Goal: Task Accomplishment & Management: Manage account settings

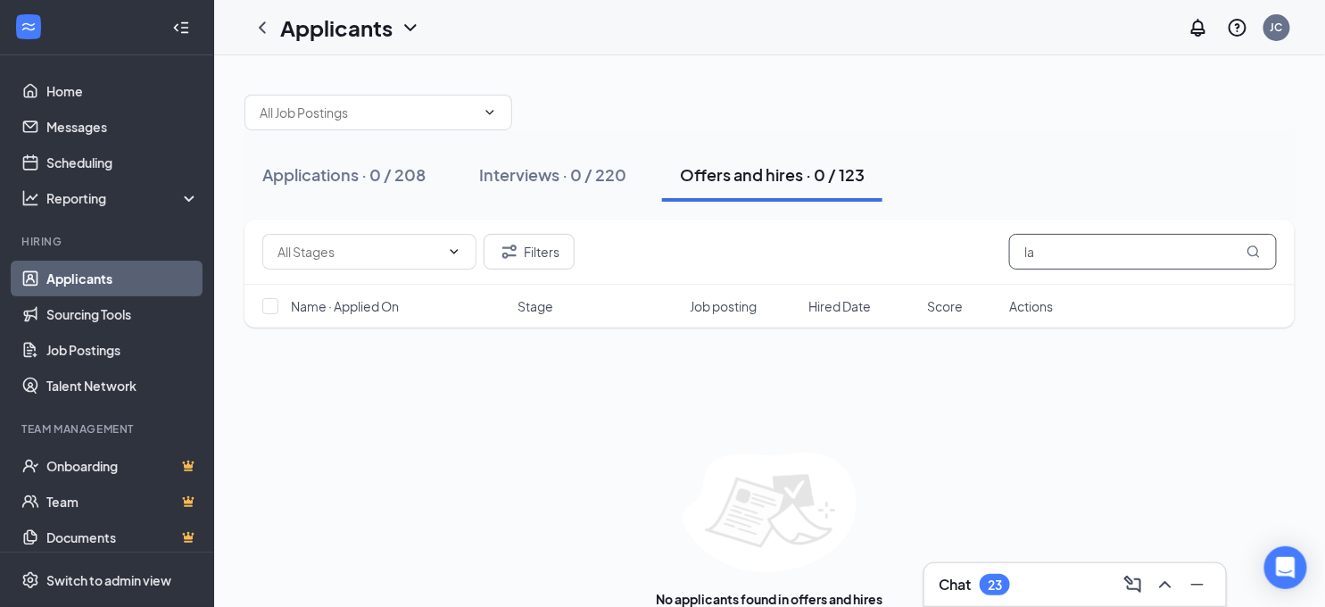
type input "l"
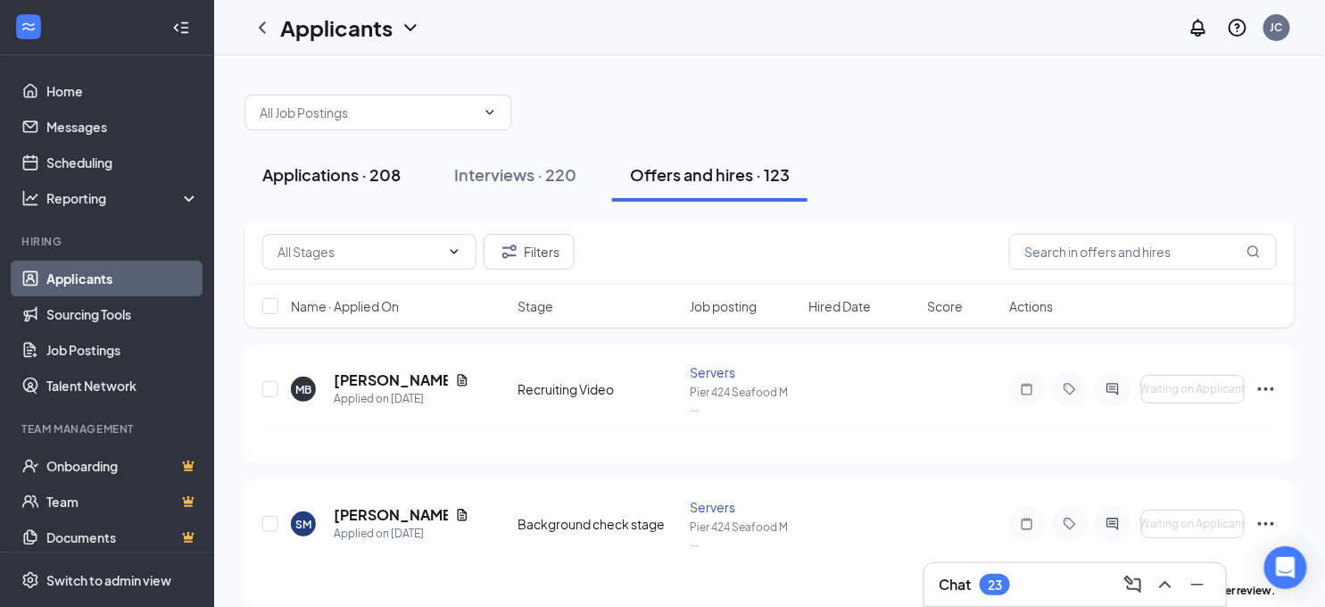
click at [326, 173] on div "Applications · 208" at bounding box center [331, 174] width 138 height 22
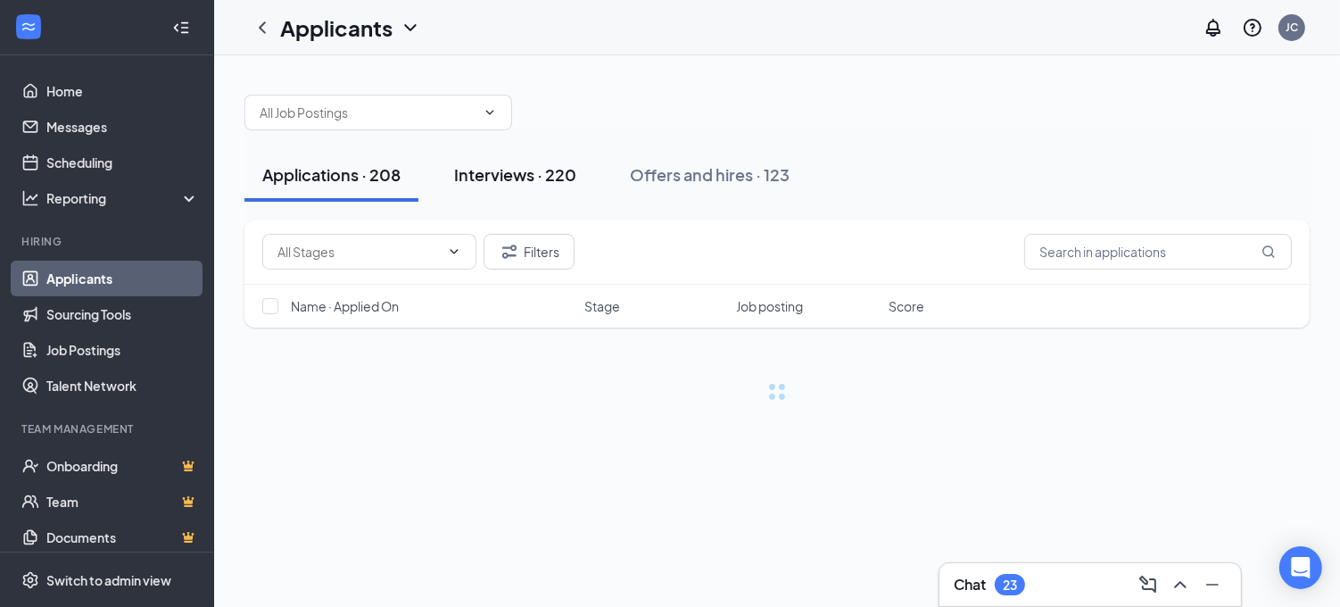
click at [476, 167] on div "Interviews · 220" at bounding box center [515, 174] width 122 height 22
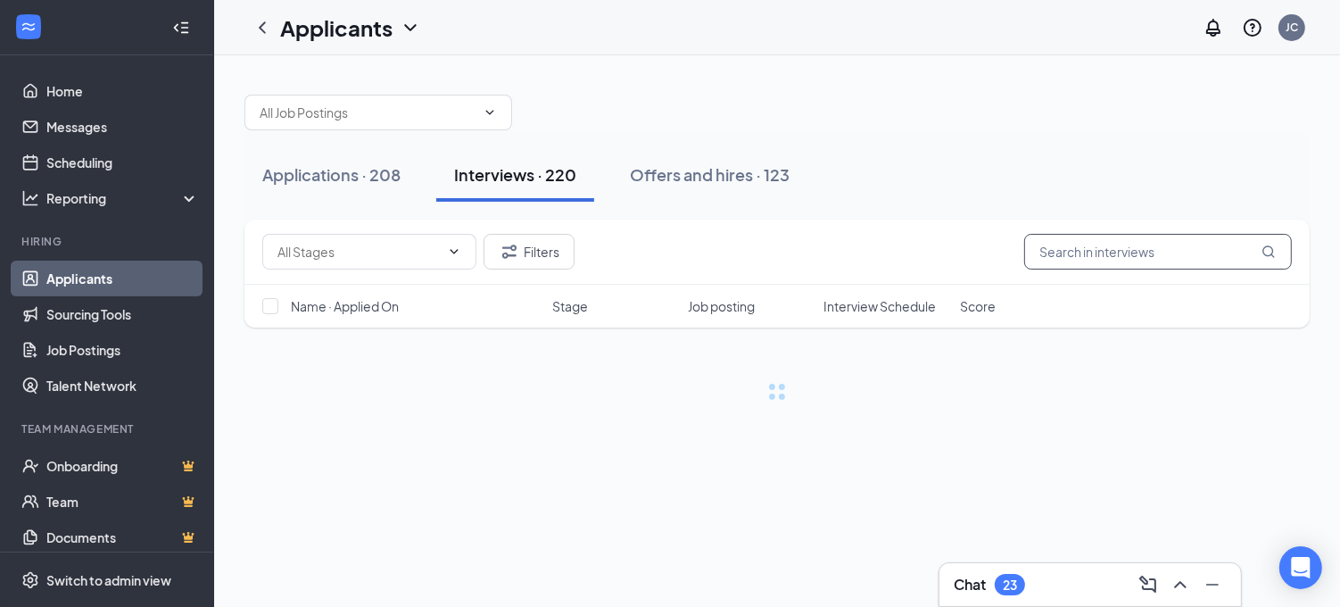
click at [1062, 239] on input "text" at bounding box center [1158, 252] width 268 height 36
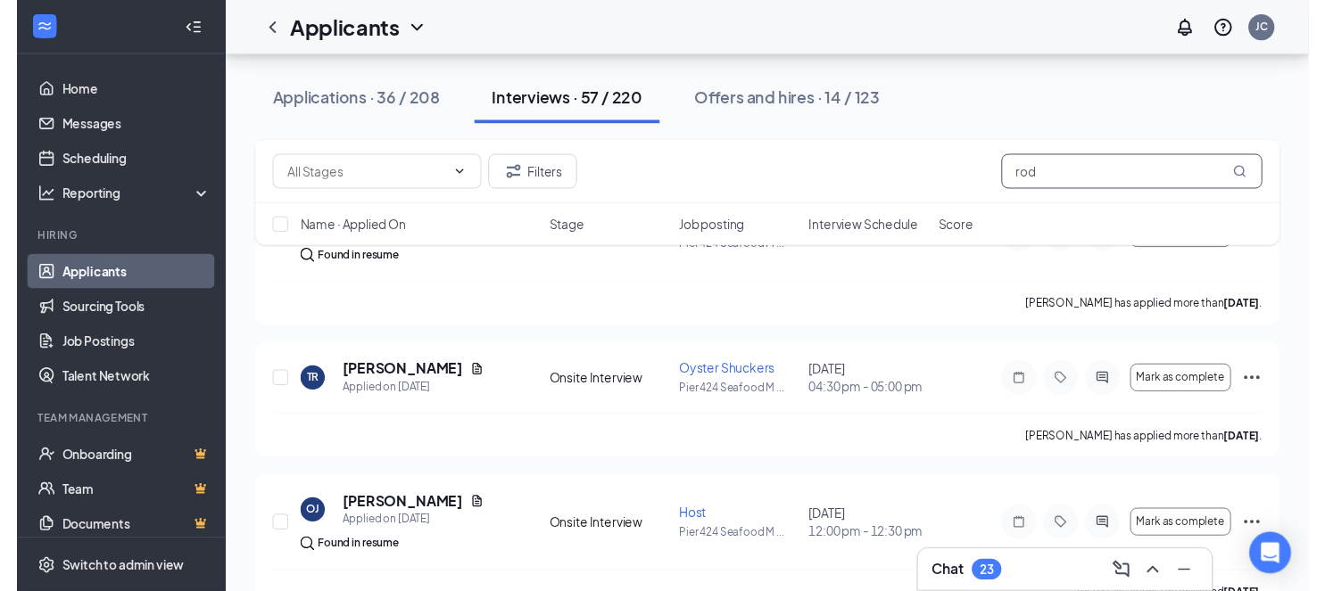
scroll to position [809, 0]
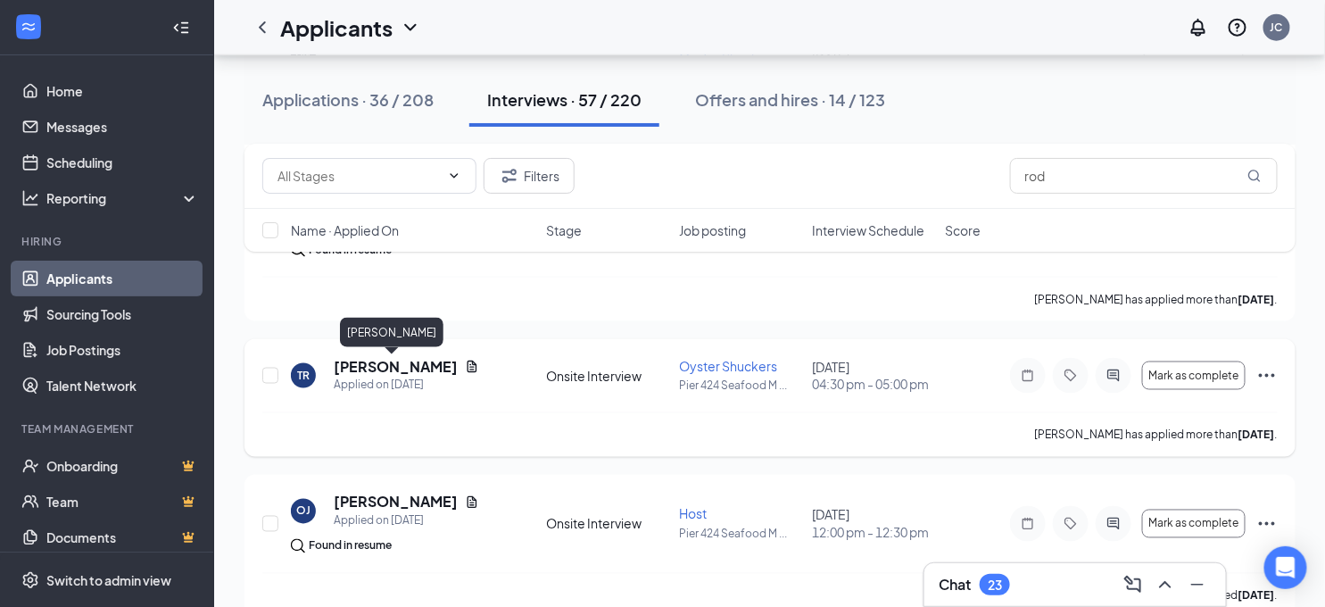
click at [422, 366] on h5 "[PERSON_NAME]" at bounding box center [396, 367] width 124 height 20
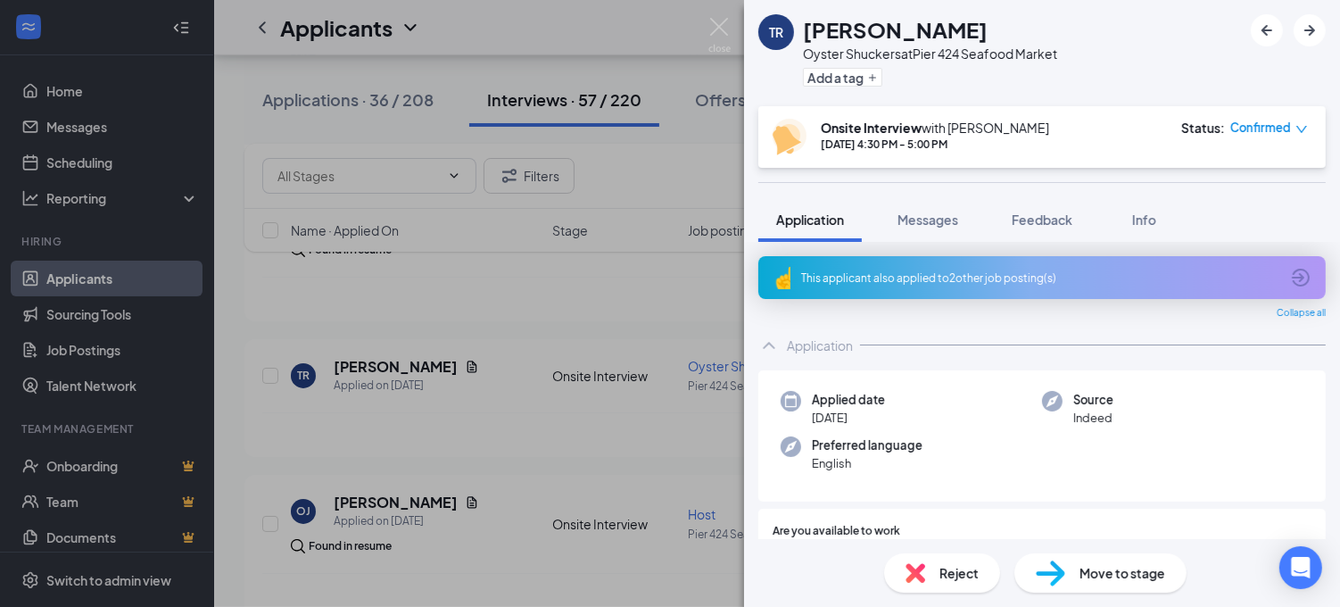
click at [448, 368] on div "TR [PERSON_NAME] Oyster Shuckers at Pier 424 Seafood Market Add a tag Onsite In…" at bounding box center [670, 303] width 1340 height 607
click at [467, 368] on icon "Document" at bounding box center [472, 366] width 10 height 12
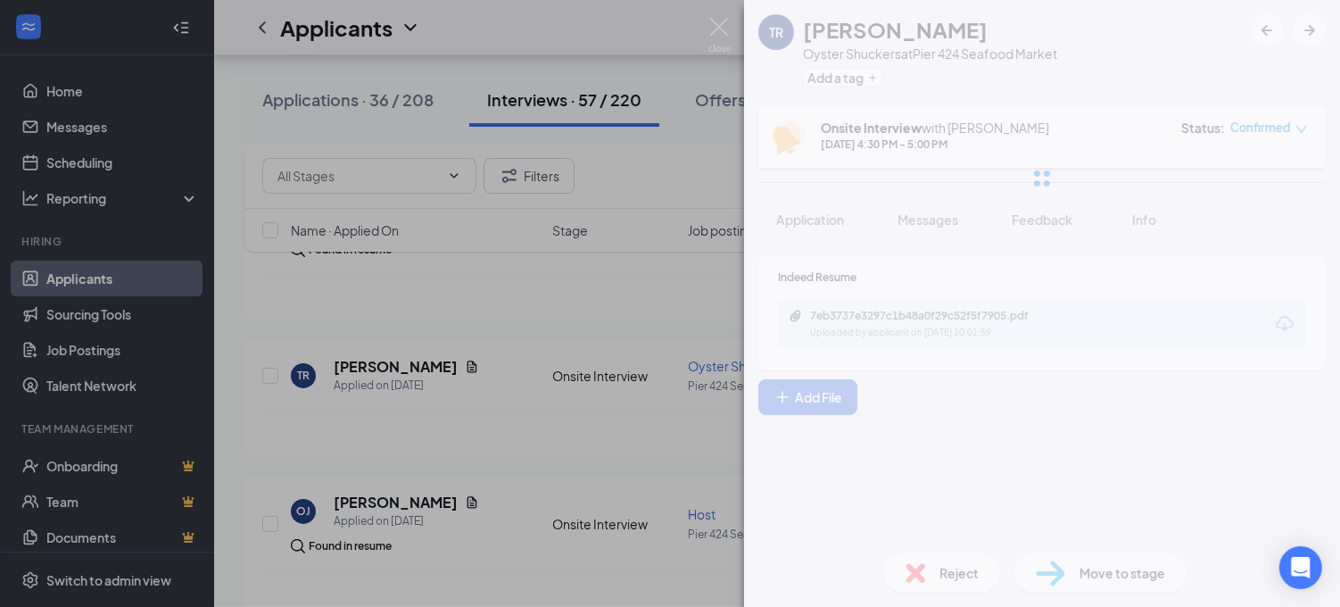
click at [458, 366] on div "TR [PERSON_NAME] Shuckers at Pier 424 Seafood Market Add a tag Onsite Interview…" at bounding box center [670, 303] width 1340 height 607
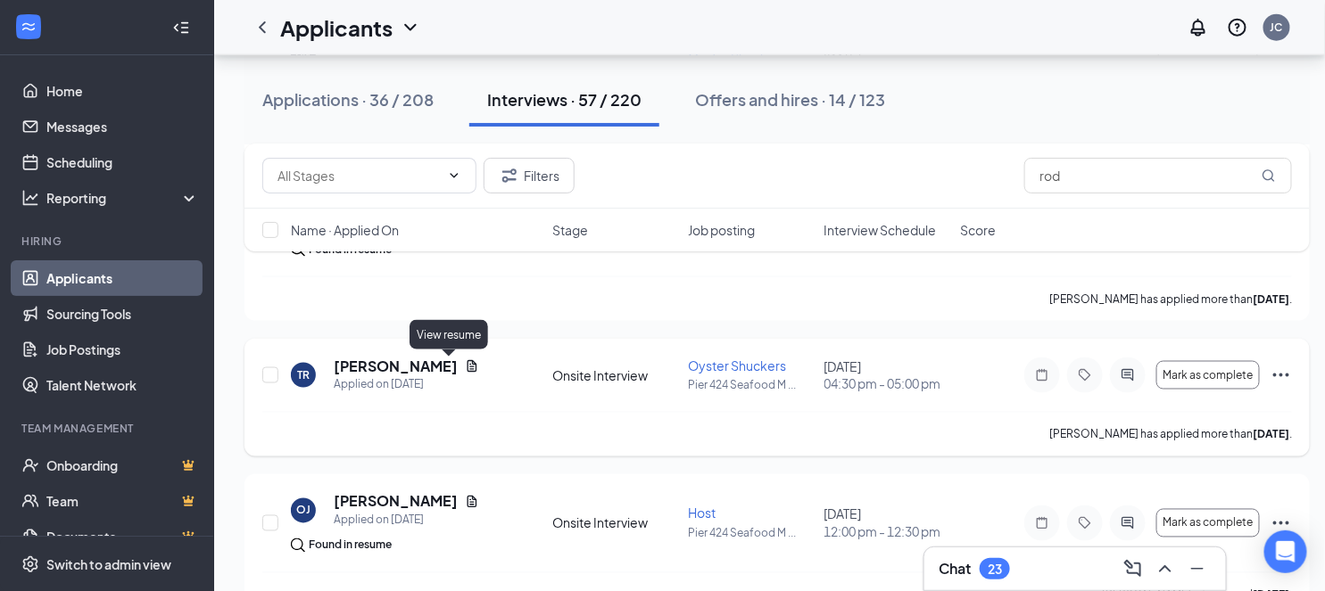
click at [467, 364] on icon "Document" at bounding box center [472, 366] width 10 height 12
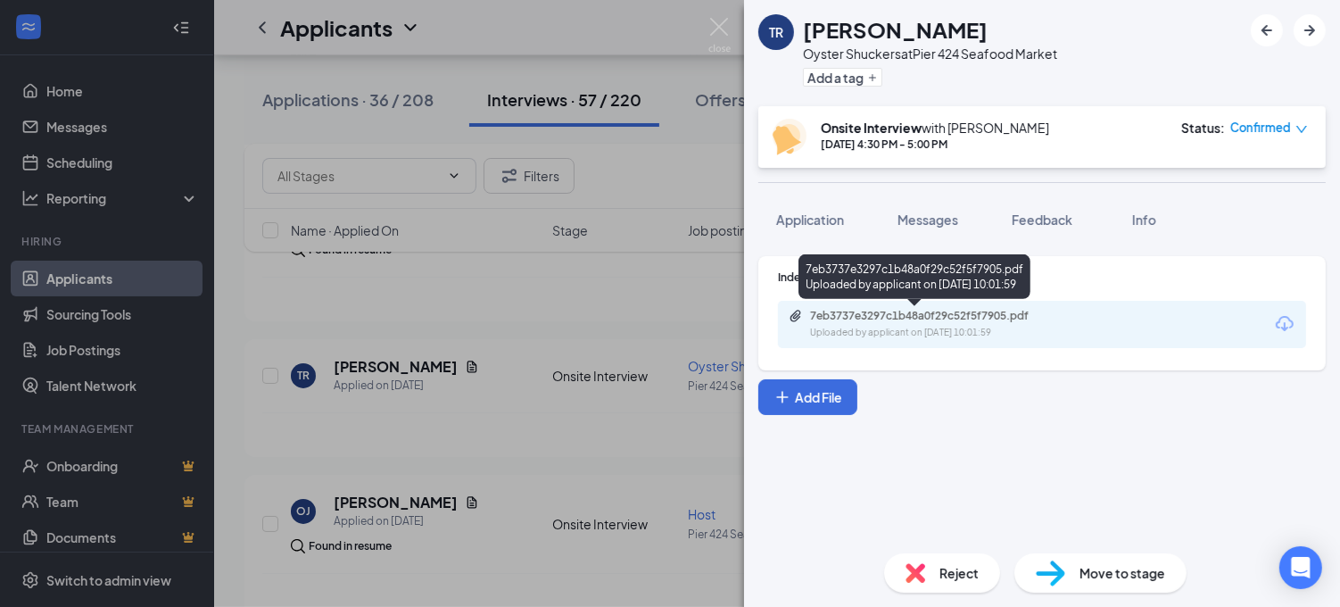
click at [898, 326] on div "Uploaded by applicant on [DATE] 10:01:59" at bounding box center [944, 333] width 268 height 14
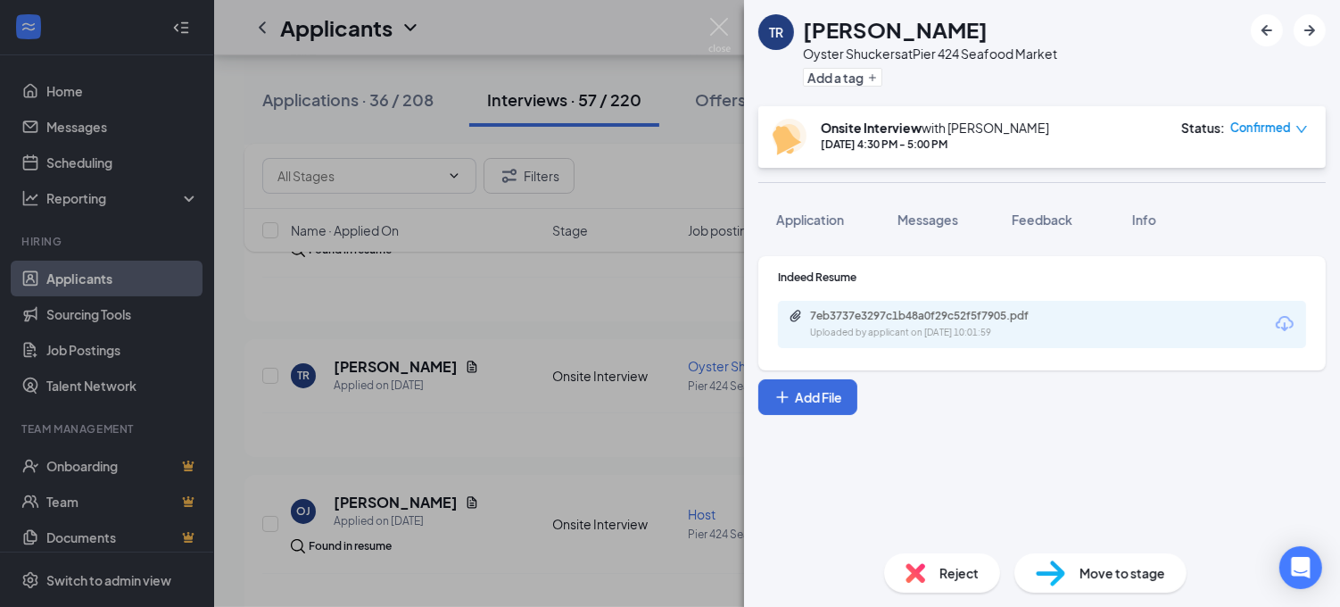
click at [556, 243] on div "TR [PERSON_NAME] Shuckers at Pier 424 Seafood Market Add a tag Onsite Interview…" at bounding box center [670, 303] width 1340 height 607
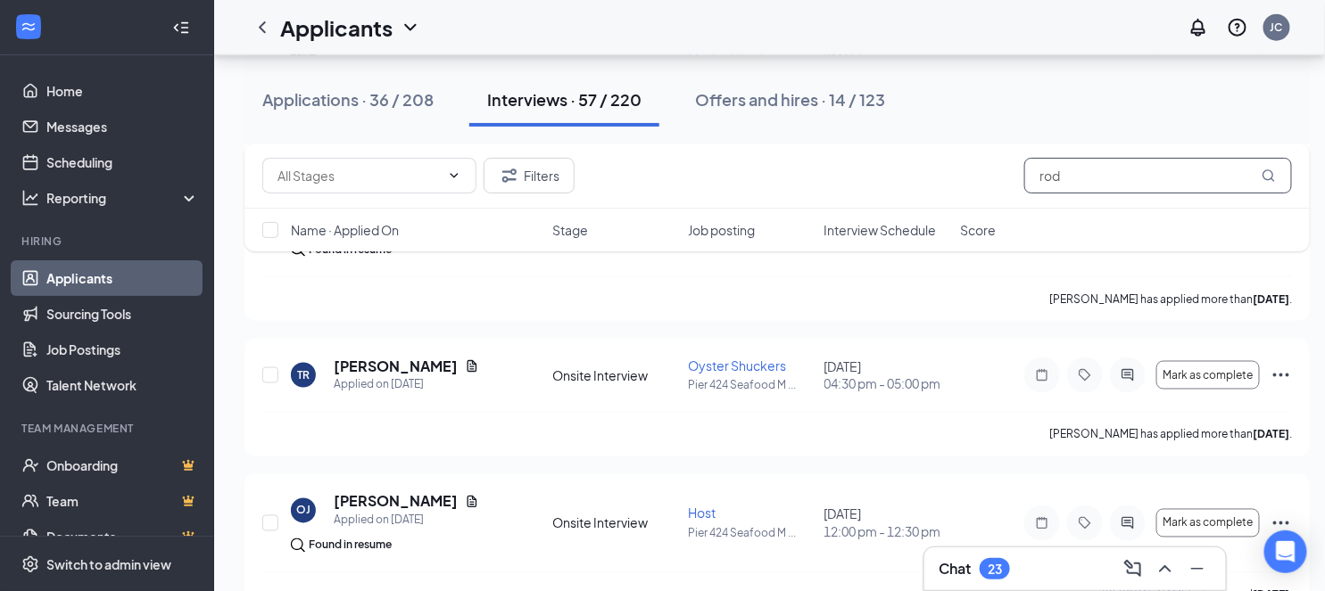
click at [1082, 187] on input "rod" at bounding box center [1158, 176] width 268 height 36
type input "r"
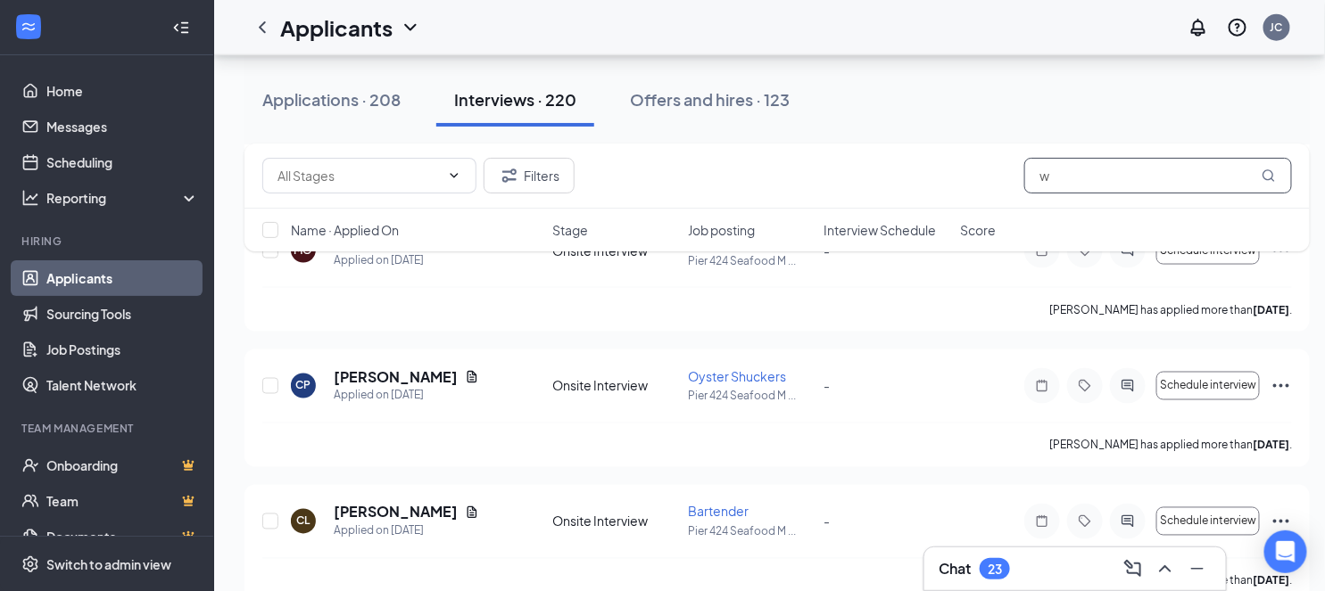
scroll to position [735, 0]
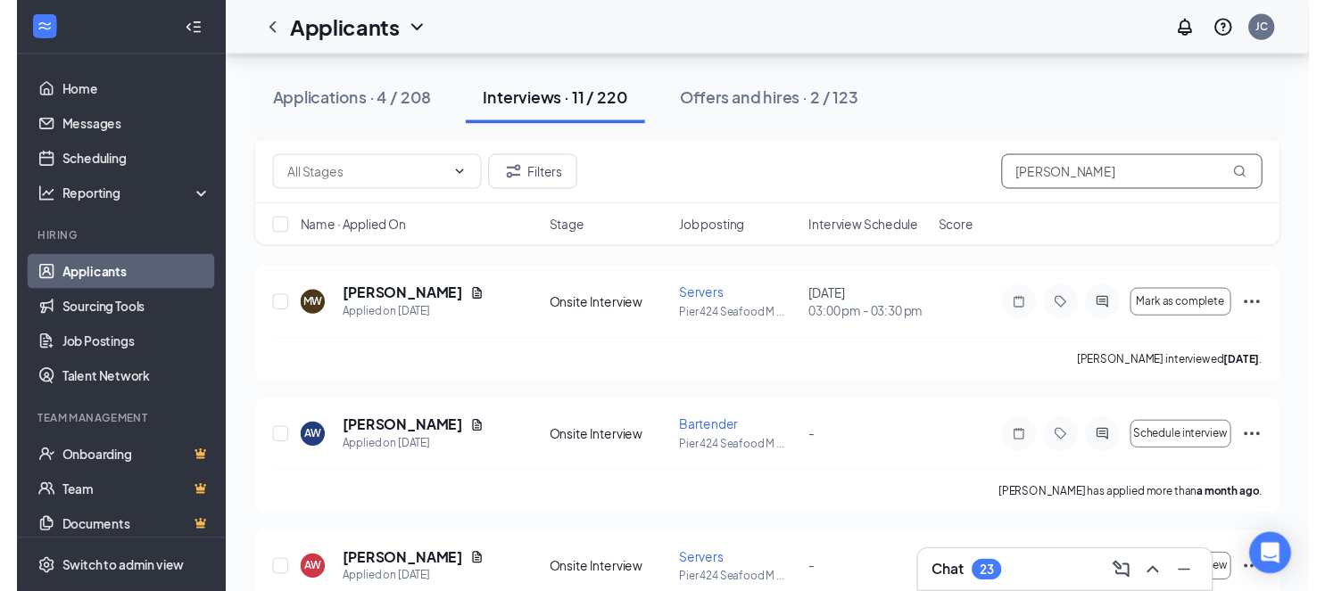
scroll to position [1023, 0]
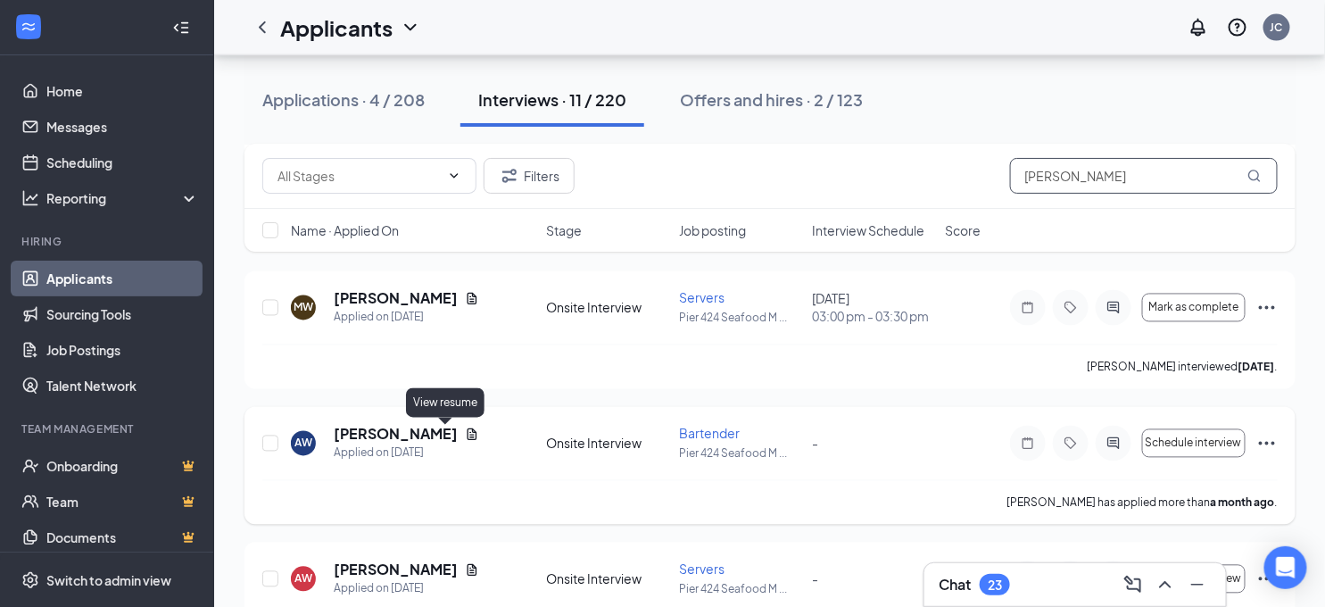
type input "[PERSON_NAME]"
click at [465, 433] on icon "Document" at bounding box center [472, 434] width 14 height 14
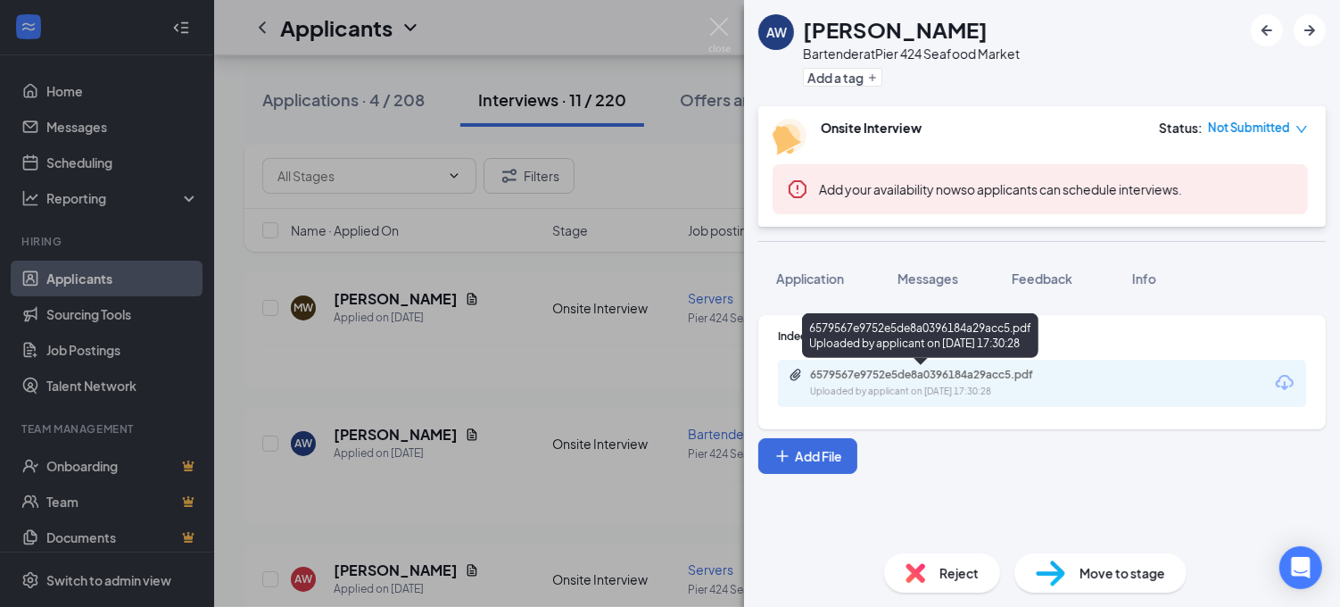
click at [879, 387] on div "Uploaded by applicant on [DATE] 17:30:28" at bounding box center [944, 391] width 268 height 14
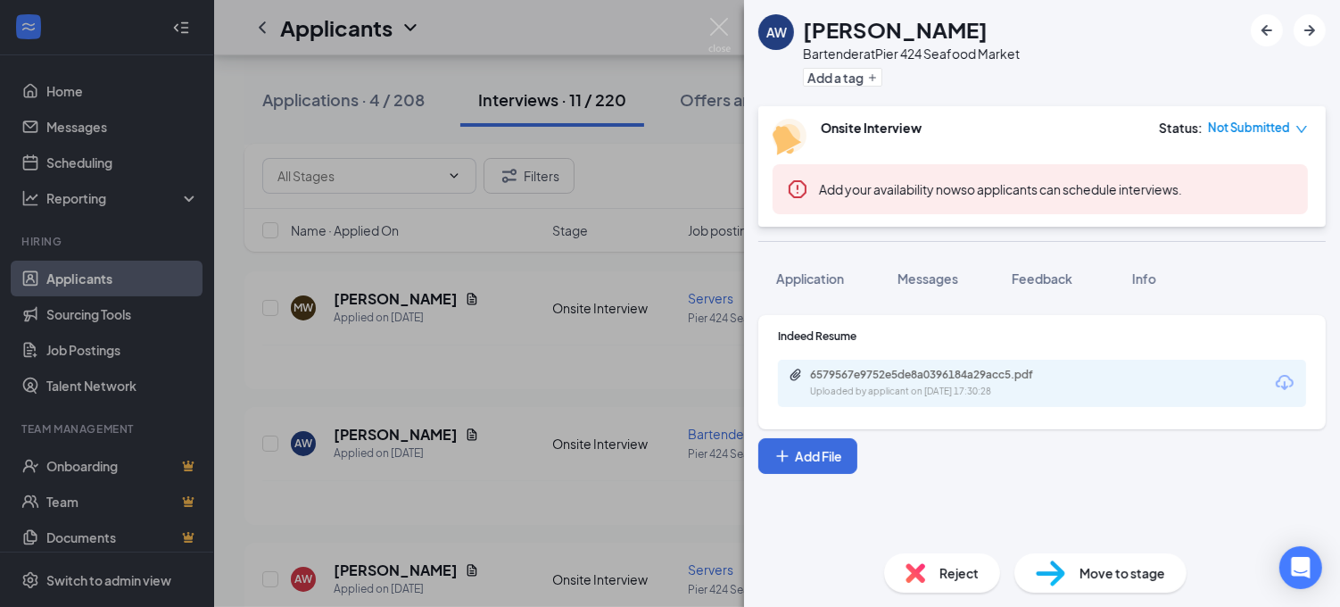
click at [512, 435] on div "AW [PERSON_NAME] Bartender at Pier 424 Seafood Market Add a tag Onsite Intervie…" at bounding box center [670, 303] width 1340 height 607
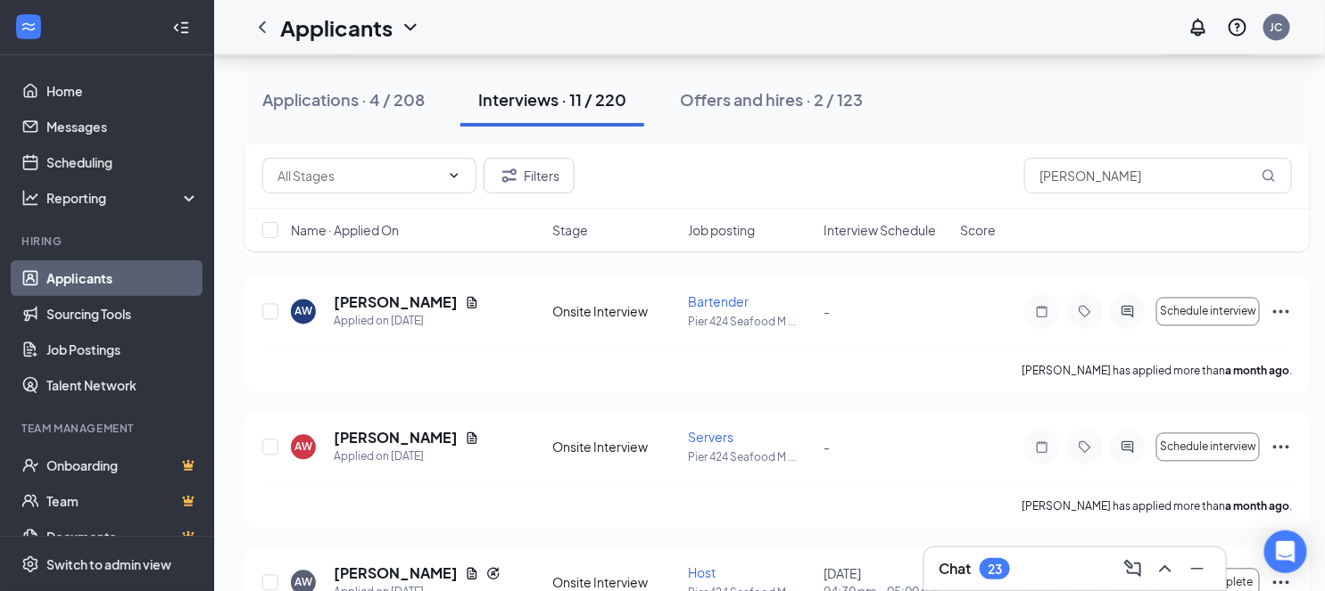
scroll to position [1249, 0]
